Goal: Understand process/instructions: Learn how to perform a task or action

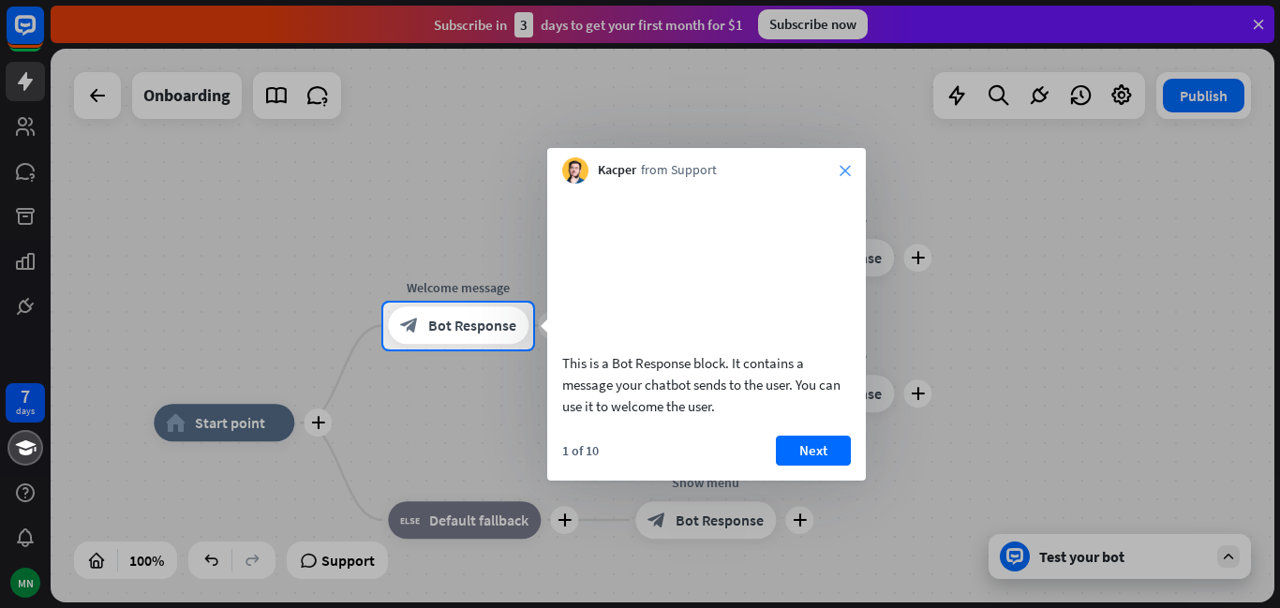
click at [840, 173] on icon "close" at bounding box center [844, 170] width 11 height 11
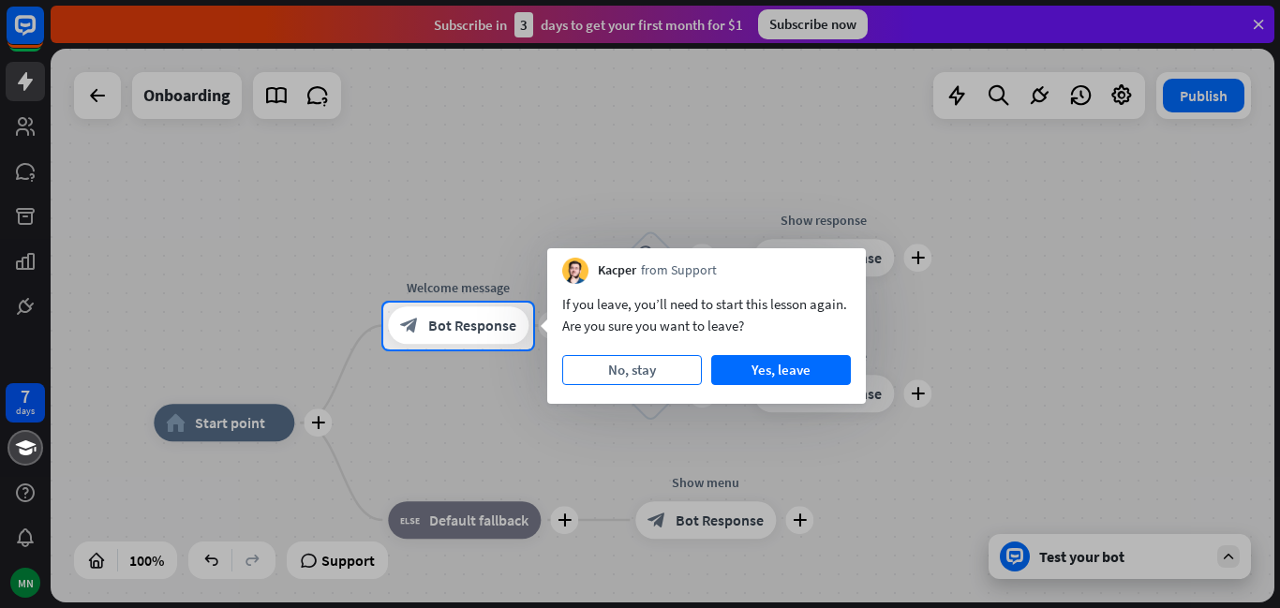
click at [637, 372] on button "No, stay" at bounding box center [632, 370] width 140 height 30
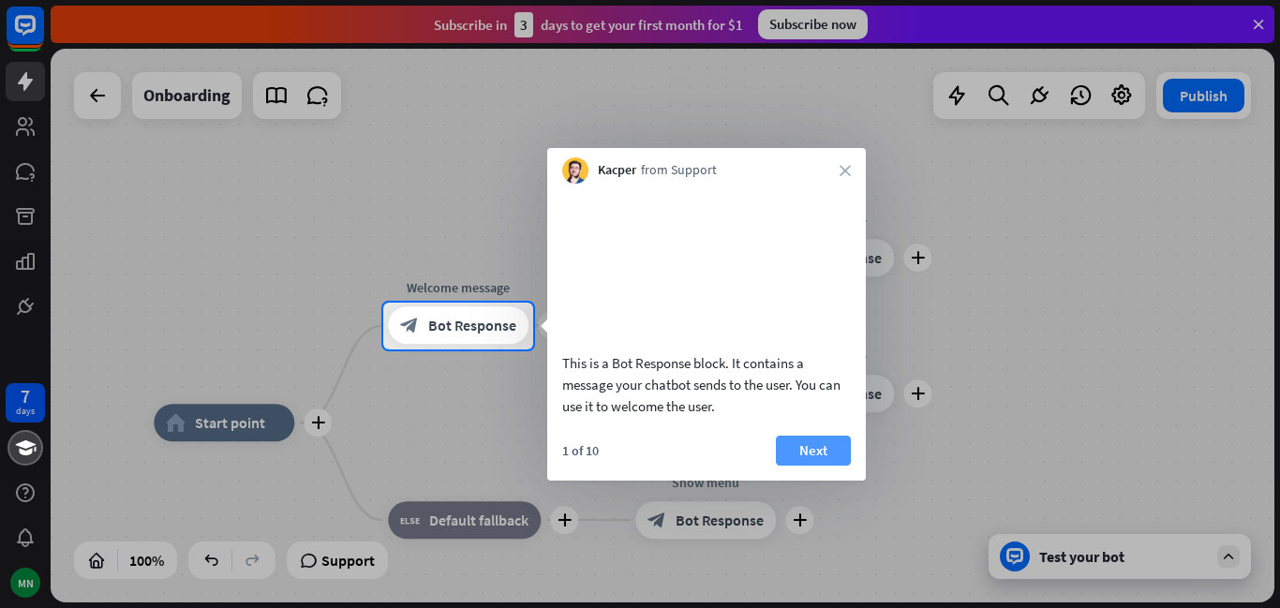
click at [801, 466] on button "Next" at bounding box center [813, 451] width 75 height 30
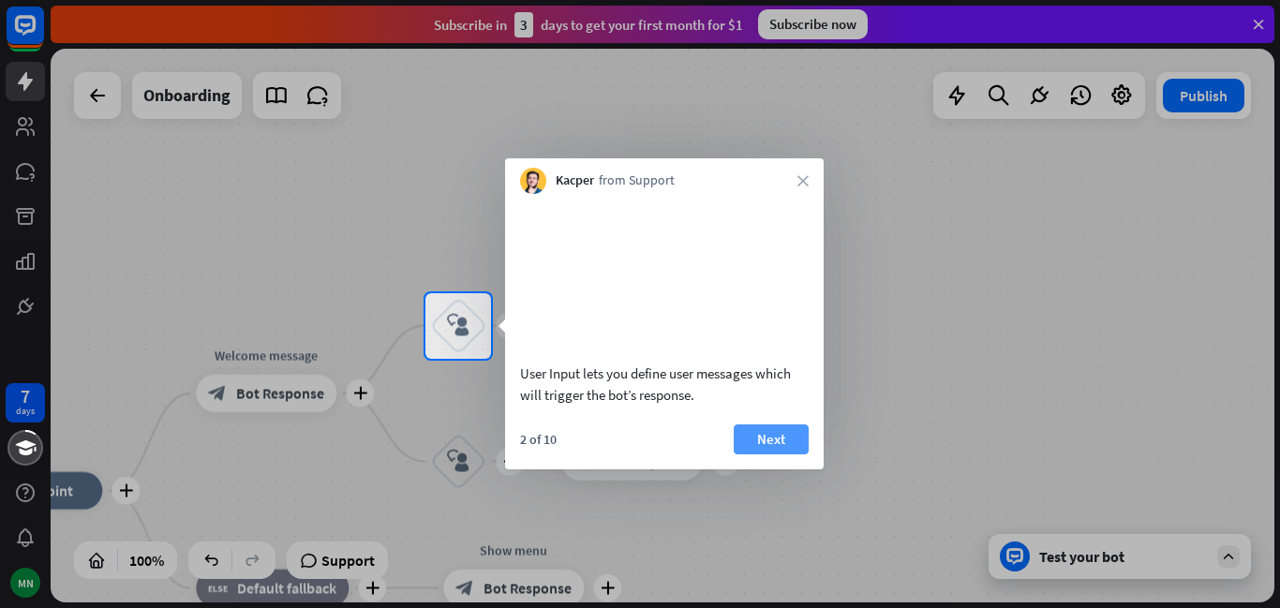
click at [781, 454] on button "Next" at bounding box center [770, 439] width 75 height 30
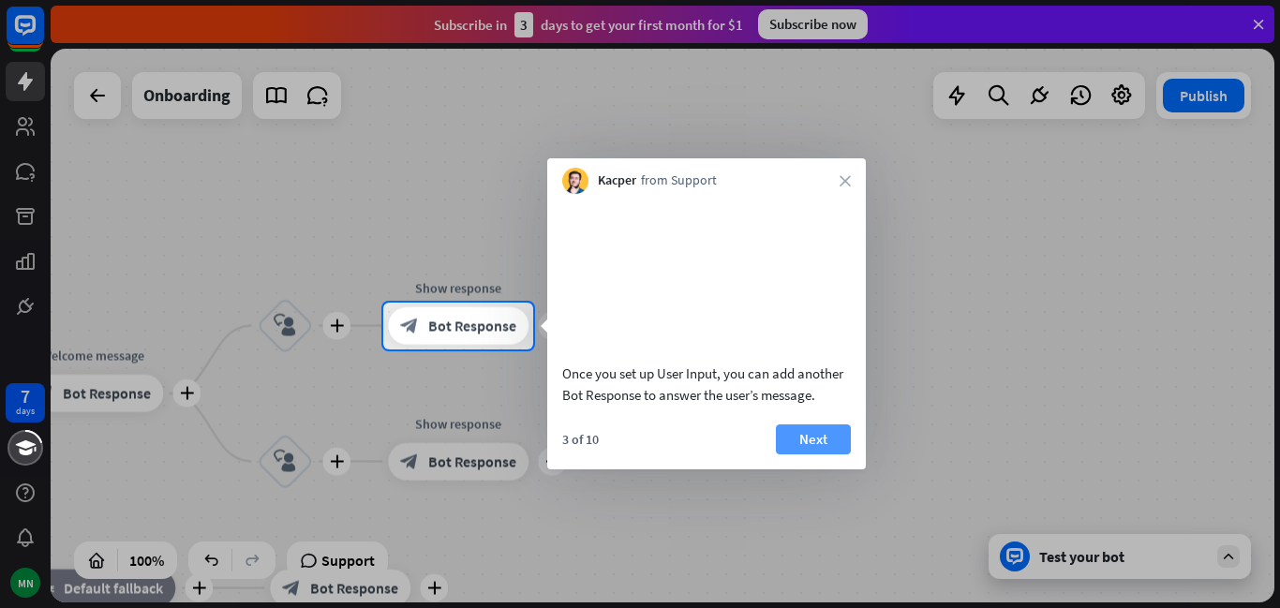
click at [807, 454] on button "Next" at bounding box center [813, 439] width 75 height 30
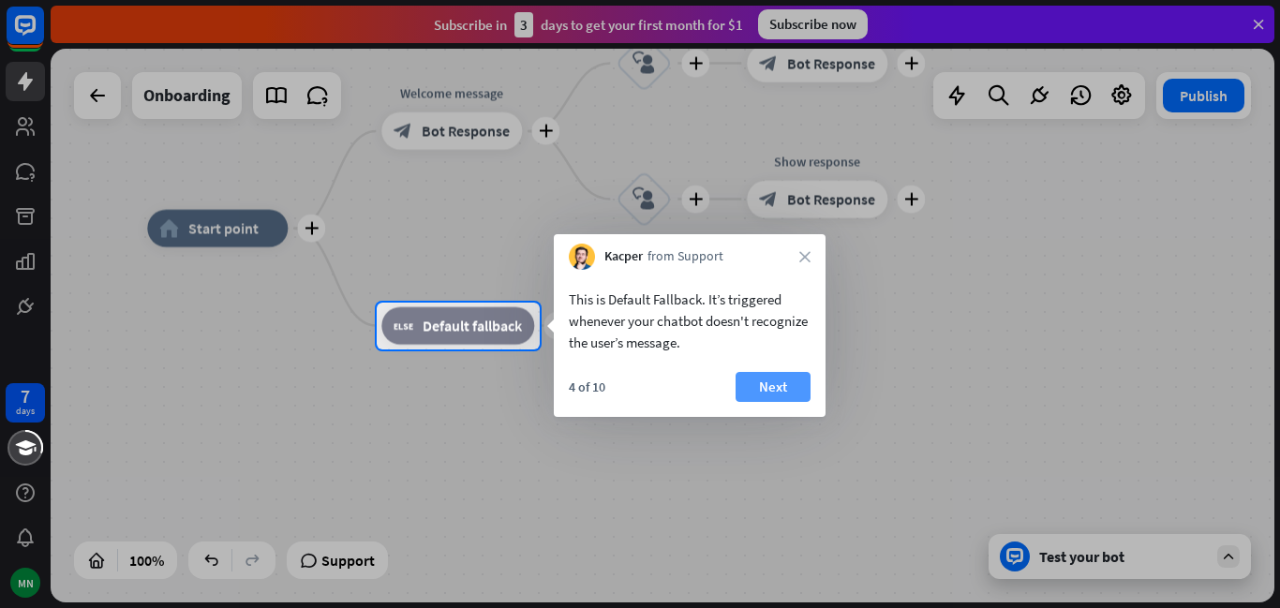
click at [773, 390] on button "Next" at bounding box center [772, 387] width 75 height 30
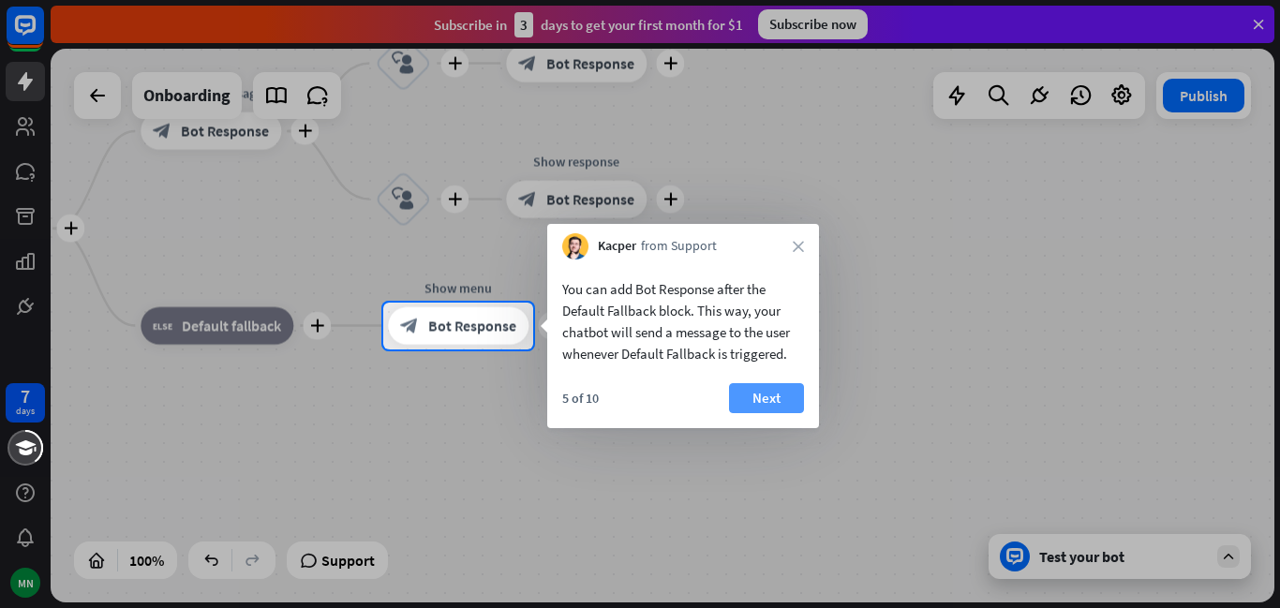
click at [773, 396] on button "Next" at bounding box center [766, 398] width 75 height 30
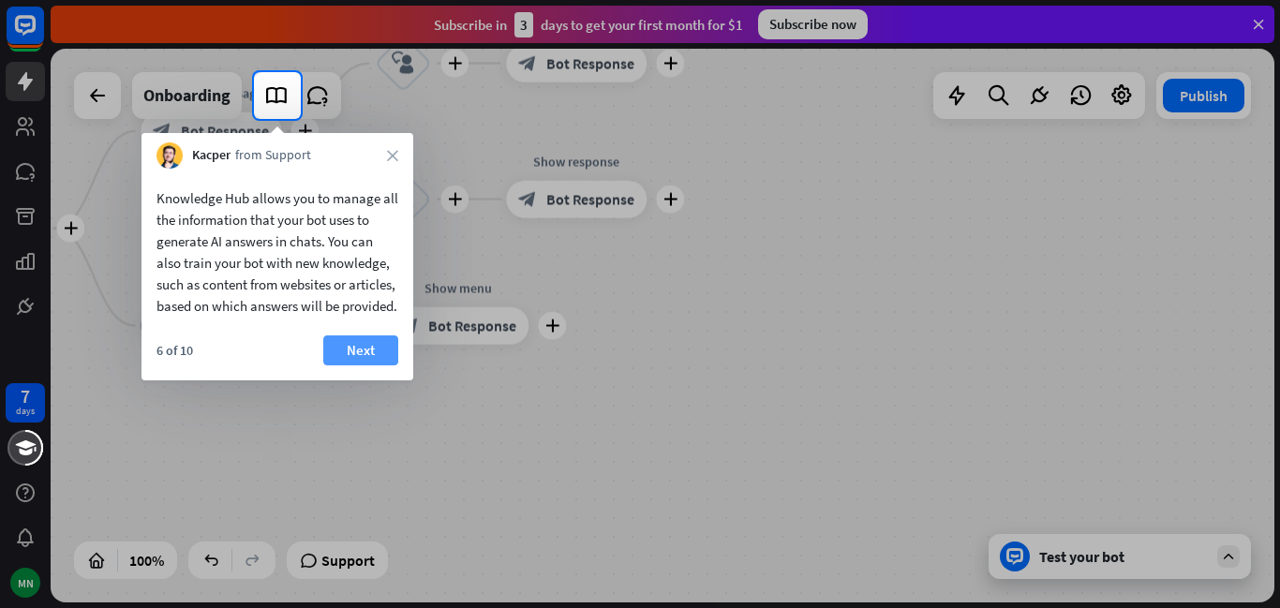
click at [362, 365] on button "Next" at bounding box center [360, 350] width 75 height 30
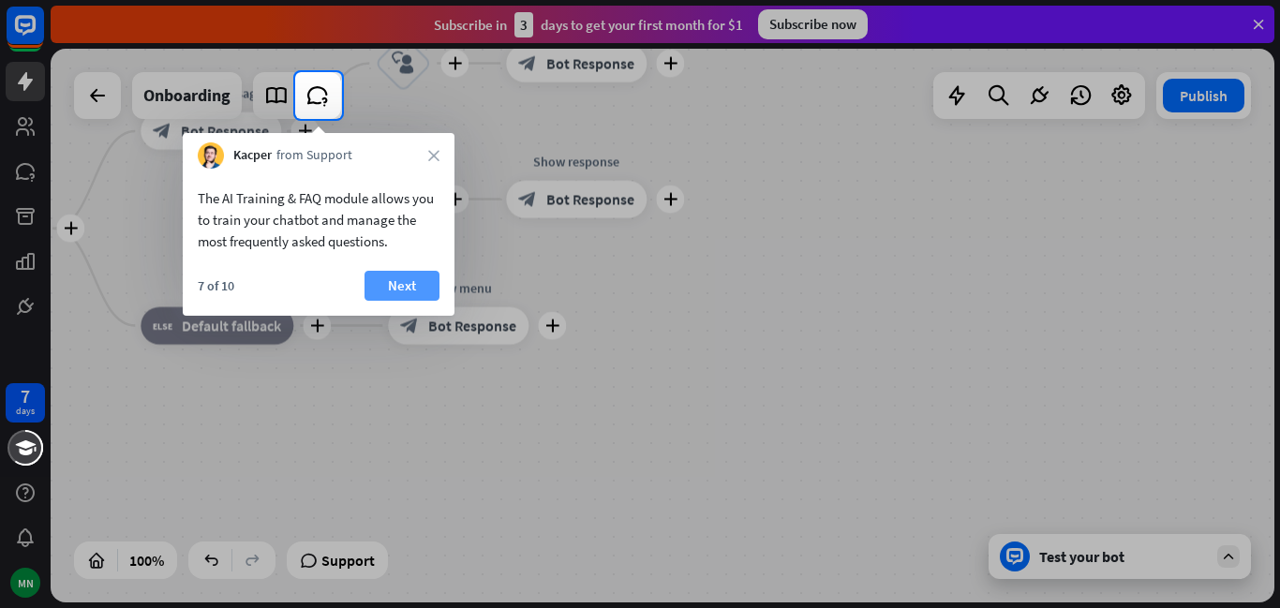
click at [425, 294] on button "Next" at bounding box center [401, 286] width 75 height 30
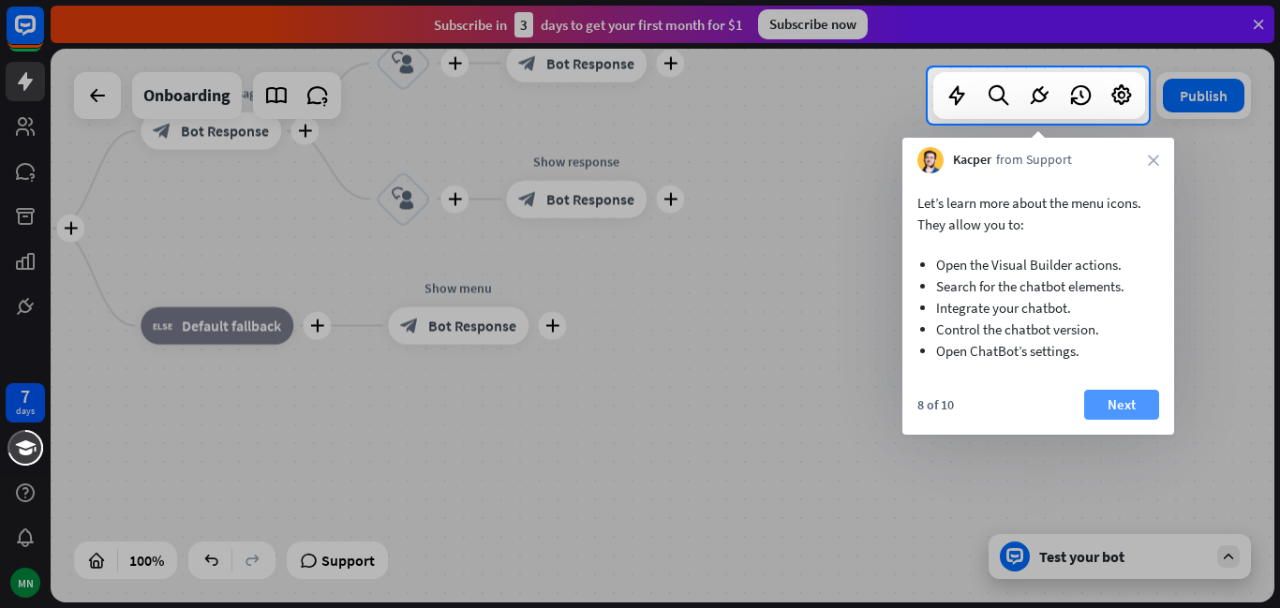
click at [1130, 399] on button "Next" at bounding box center [1121, 405] width 75 height 30
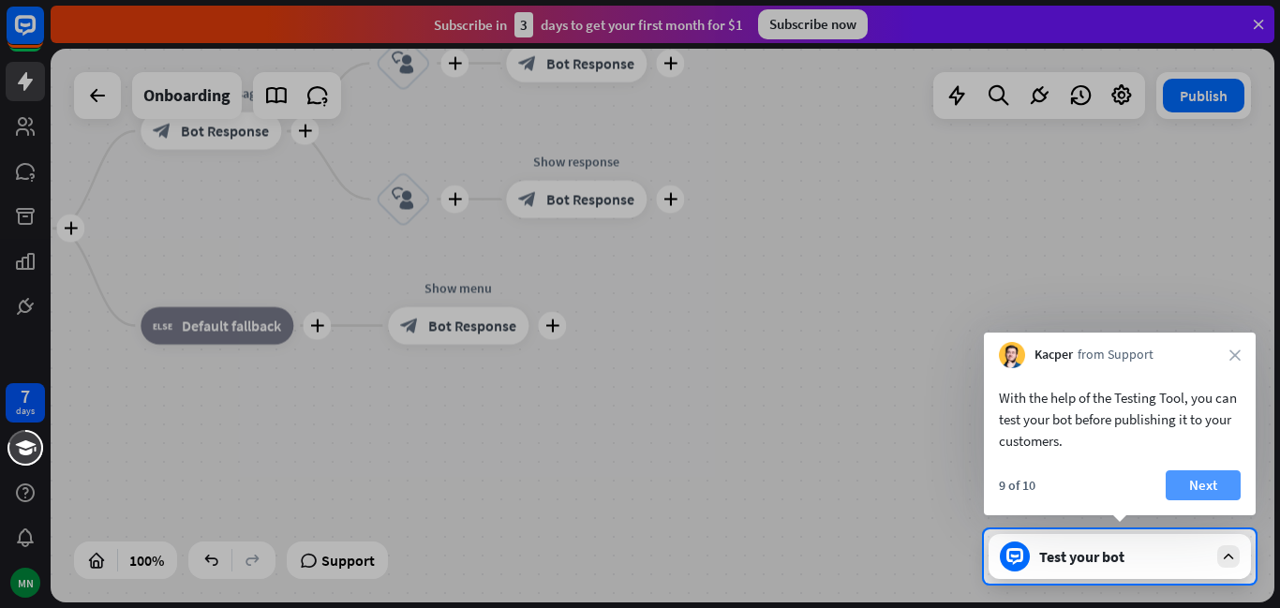
click at [1189, 477] on button "Next" at bounding box center [1202, 485] width 75 height 30
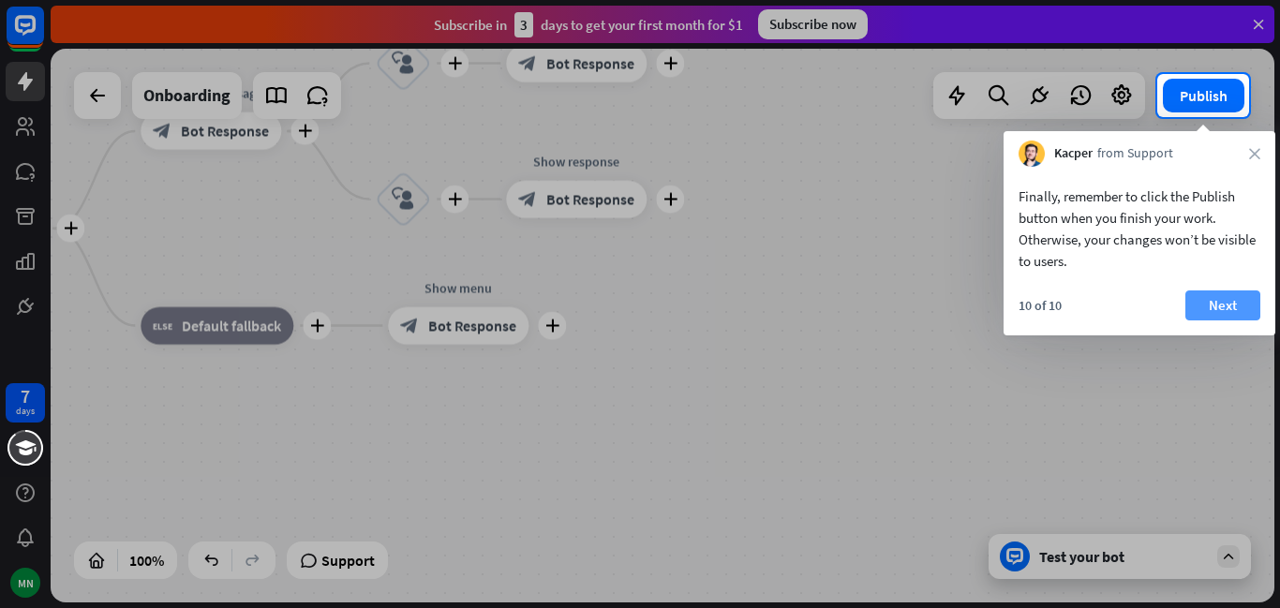
click at [1222, 302] on button "Next" at bounding box center [1222, 305] width 75 height 30
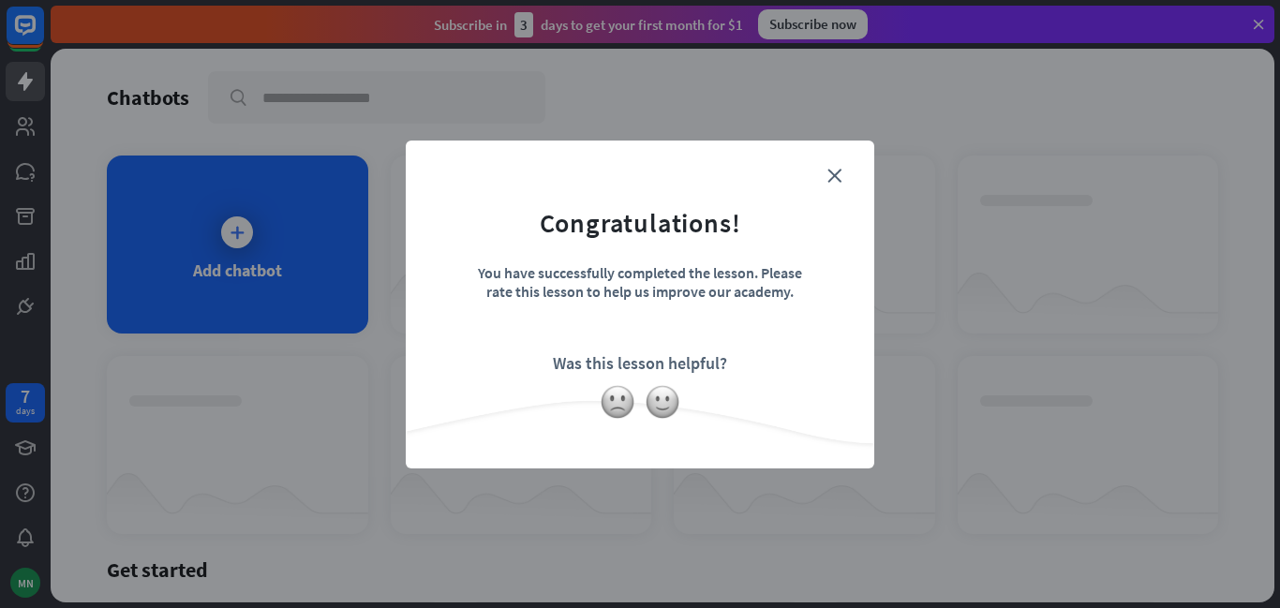
click at [843, 177] on form "Congratulations! You have successfully completed the lesson. Please rate this l…" at bounding box center [640, 276] width 422 height 224
click at [839, 171] on icon "close" at bounding box center [834, 176] width 14 height 14
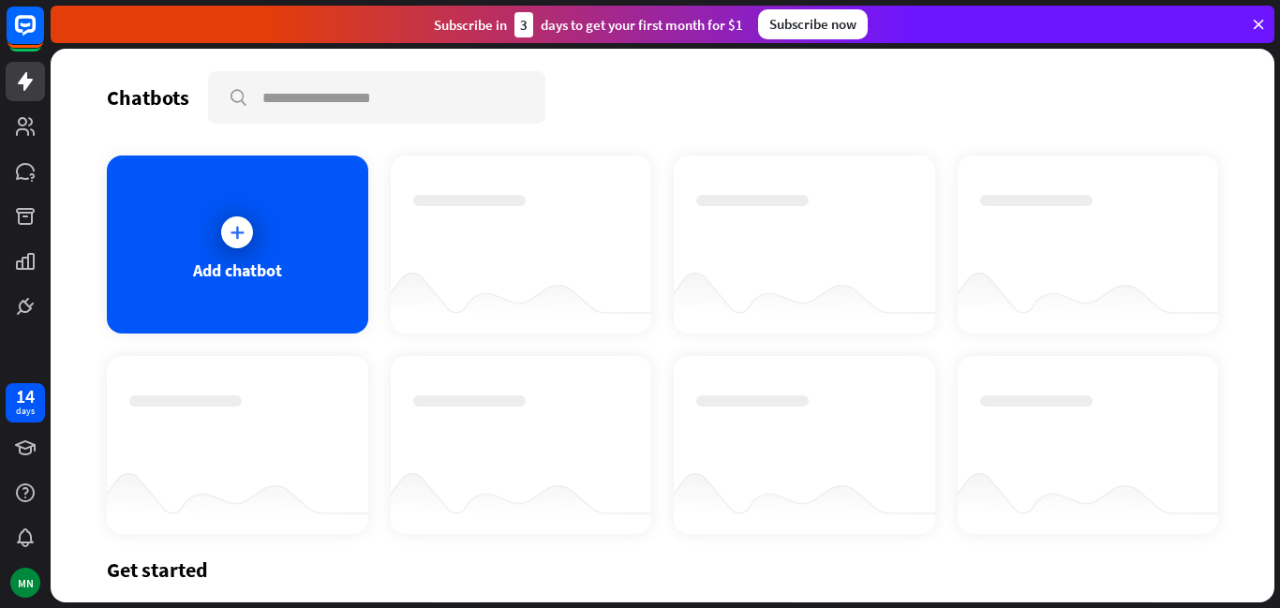
click at [581, 284] on div at bounding box center [521, 296] width 261 height 72
click at [628, 197] on div at bounding box center [521, 228] width 216 height 66
click at [733, 214] on div at bounding box center [804, 228] width 216 height 66
click at [165, 576] on div "Get started" at bounding box center [662, 569] width 1111 height 26
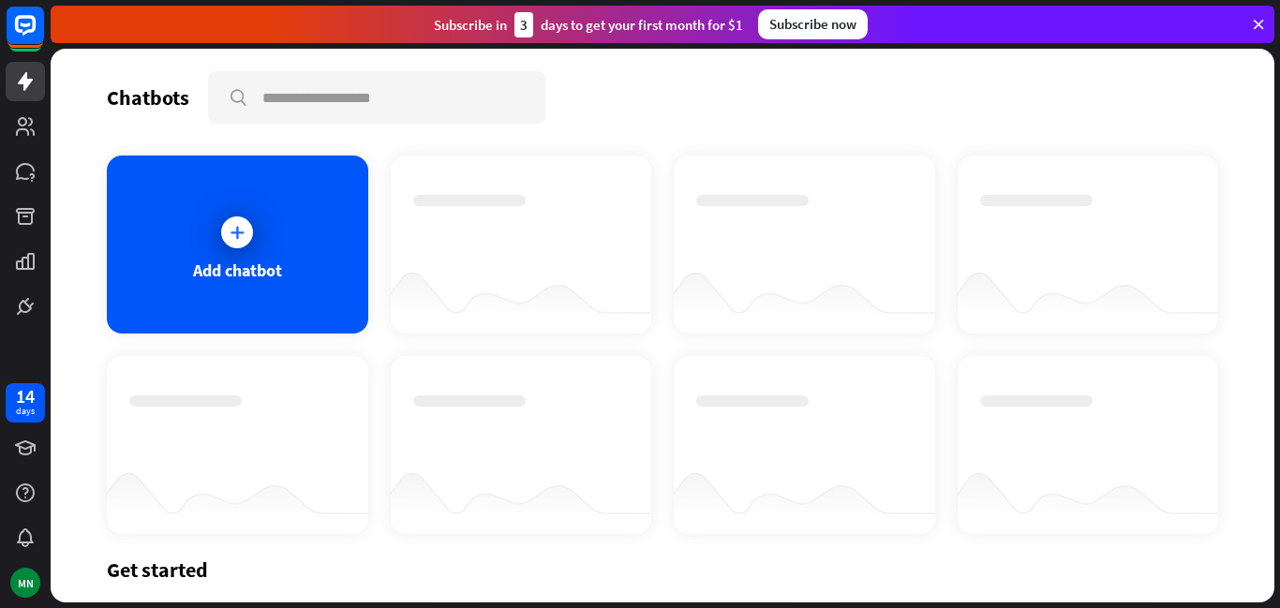
click at [128, 563] on div "Get started" at bounding box center [662, 569] width 1111 height 26
click at [36, 126] on icon at bounding box center [25, 126] width 22 height 22
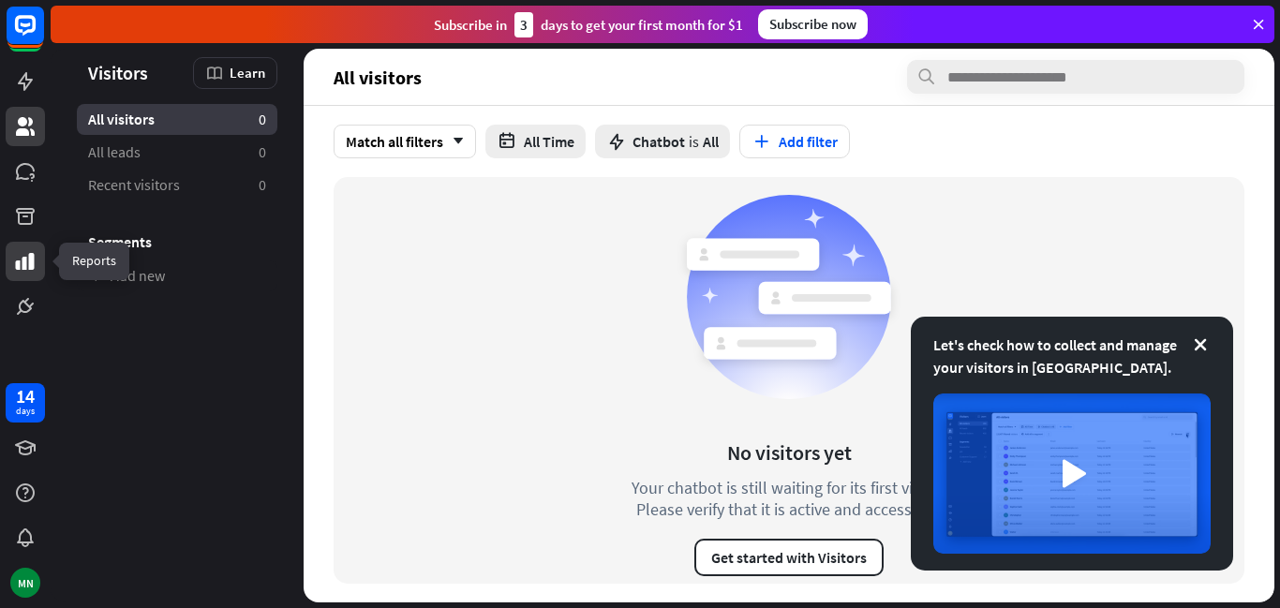
click at [23, 277] on link at bounding box center [25, 261] width 39 height 39
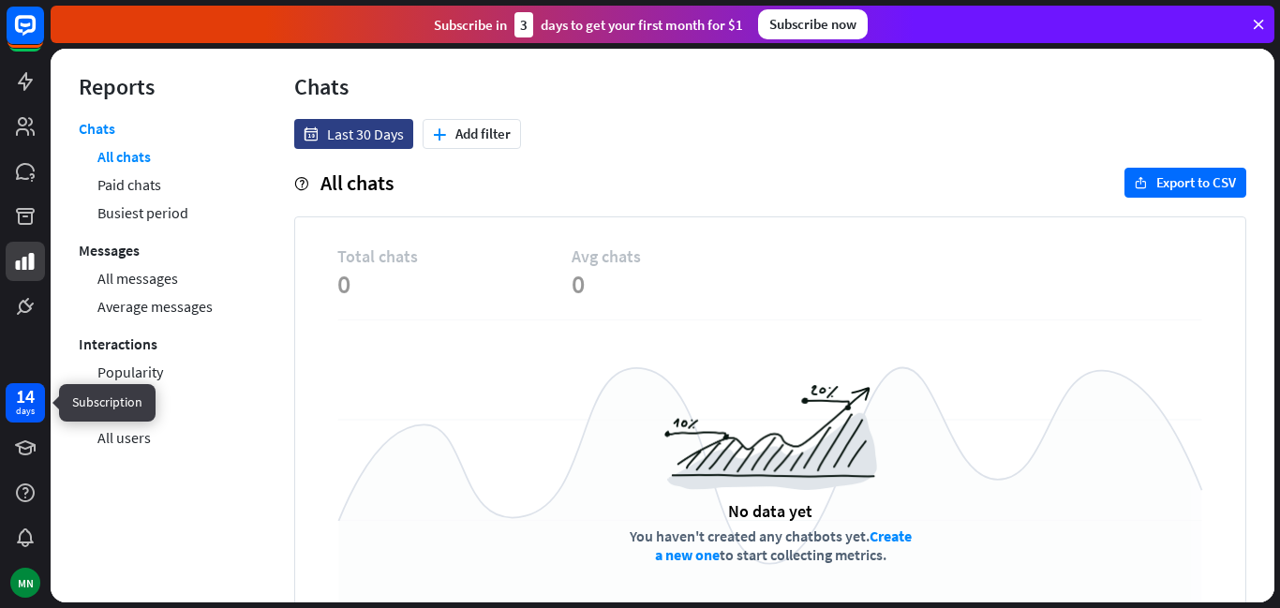
click at [22, 399] on div "14" at bounding box center [25, 396] width 19 height 17
